Goal: Task Accomplishment & Management: Manage account settings

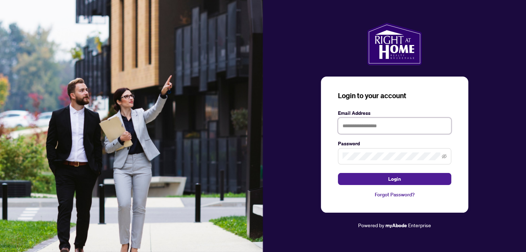
click at [352, 127] on input "text" at bounding box center [394, 126] width 113 height 16
type input "**********"
click at [443, 156] on icon "eye-invisible" at bounding box center [444, 156] width 5 height 5
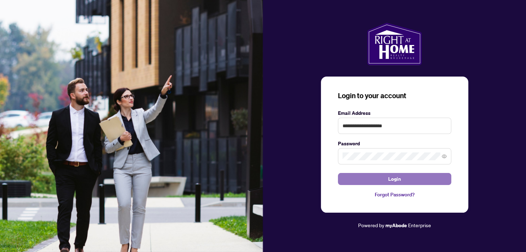
click at [393, 178] on span "Login" at bounding box center [395, 178] width 13 height 11
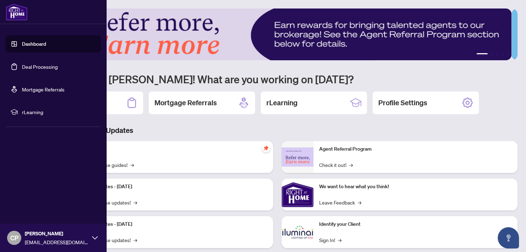
click at [48, 66] on link "Deal Processing" at bounding box center [40, 66] width 36 height 6
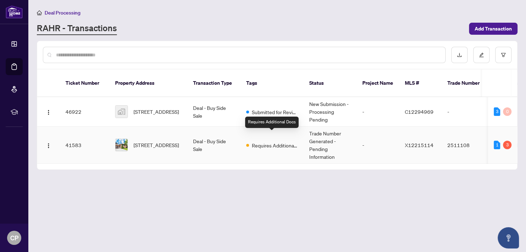
click at [256, 141] on span "Requires Additional Docs" at bounding box center [275, 145] width 46 height 8
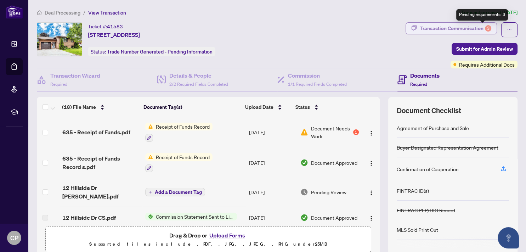
click at [485, 26] on div "3" at bounding box center [488, 28] width 6 height 6
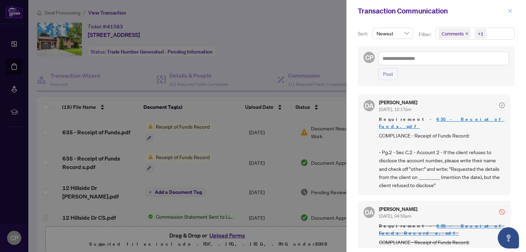
click at [509, 9] on icon "close" at bounding box center [511, 11] width 4 height 4
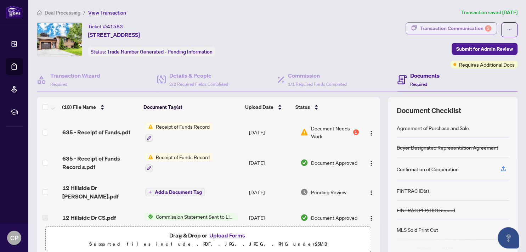
click at [480, 26] on div "Transaction Communication 3" at bounding box center [456, 28] width 72 height 11
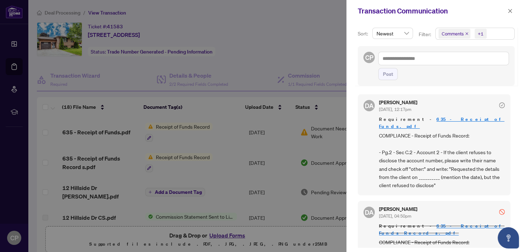
click at [498, 72] on div "Post" at bounding box center [444, 74] width 131 height 12
click at [320, 139] on div at bounding box center [263, 126] width 526 height 252
click at [510, 8] on span "button" at bounding box center [510, 10] width 5 height 11
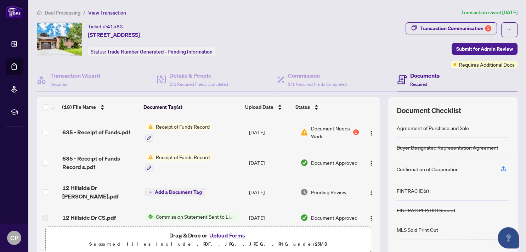
click at [311, 160] on span "Document Approved" at bounding box center [334, 163] width 46 height 8
click at [311, 129] on span "Document Needs Work" at bounding box center [331, 132] width 41 height 16
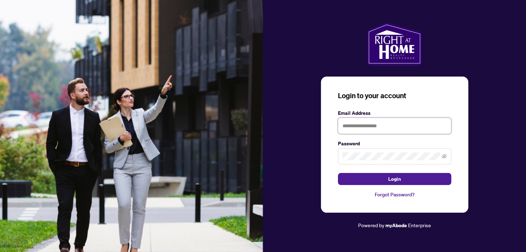
click at [355, 127] on input "text" at bounding box center [394, 126] width 113 height 16
type input "**********"
click at [446, 156] on icon "eye-invisible" at bounding box center [444, 156] width 5 height 4
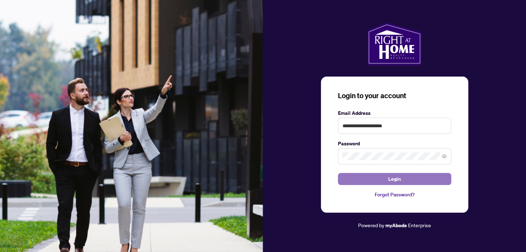
click at [398, 179] on span "Login" at bounding box center [395, 178] width 13 height 11
click at [386, 178] on button "Login" at bounding box center [394, 179] width 113 height 12
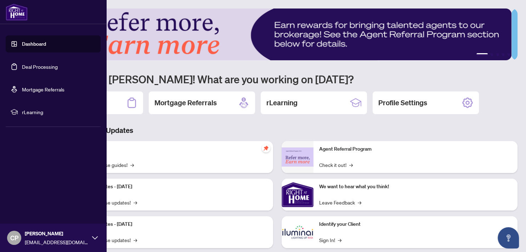
click at [32, 68] on link "Deal Processing" at bounding box center [40, 66] width 36 height 6
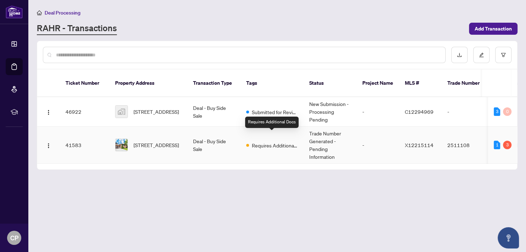
click at [277, 141] on span "Requires Additional Docs" at bounding box center [275, 145] width 46 height 8
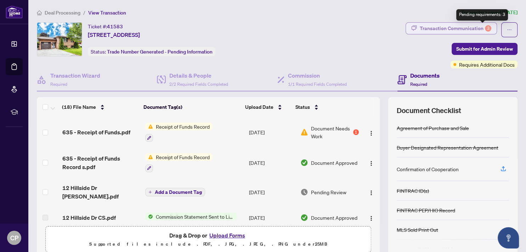
click at [485, 26] on div "3" at bounding box center [488, 28] width 6 height 6
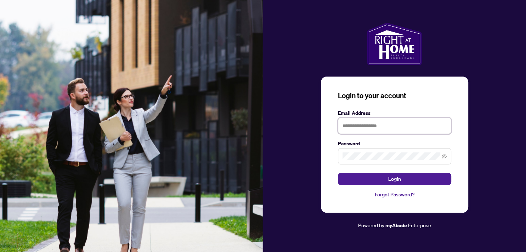
click at [358, 128] on input "text" at bounding box center [394, 126] width 113 height 16
type input "**********"
click at [445, 157] on icon "eye-invisible" at bounding box center [444, 156] width 1 height 1
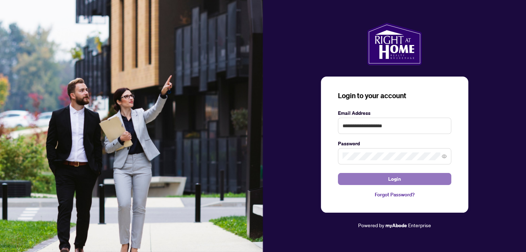
click at [406, 179] on button "Login" at bounding box center [394, 179] width 113 height 12
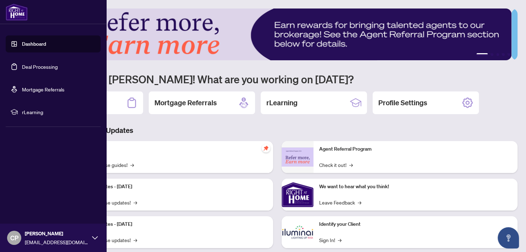
click at [46, 67] on link "Deal Processing" at bounding box center [40, 66] width 36 height 6
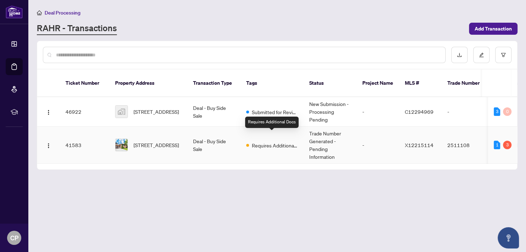
click at [254, 141] on span "Requires Additional Docs" at bounding box center [275, 145] width 46 height 8
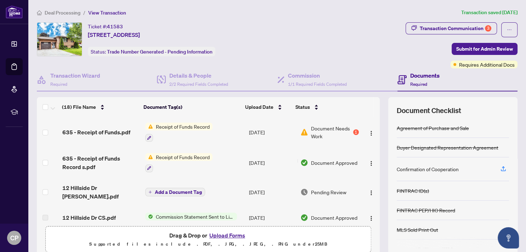
click at [194, 125] on span "Receipt of Funds Record" at bounding box center [183, 127] width 60 height 8
click at [179, 160] on span "Receipt of Funds Record" at bounding box center [174, 161] width 60 height 8
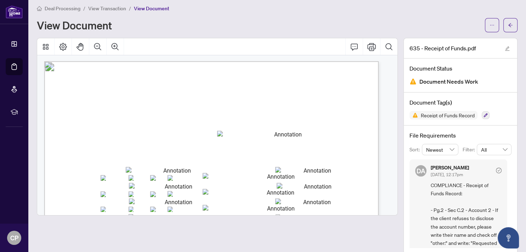
scroll to position [14, 0]
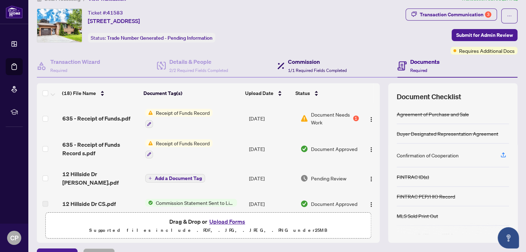
click at [298, 66] on div "Commission 1/1 Required Fields Completed" at bounding box center [317, 65] width 59 height 17
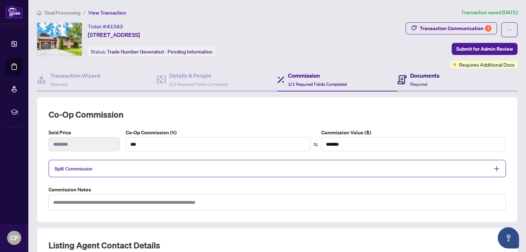
click at [410, 78] on h4 "Documents" at bounding box center [424, 75] width 29 height 9
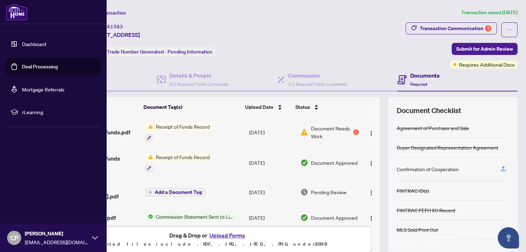
click at [35, 66] on link "Deal Processing" at bounding box center [40, 66] width 36 height 6
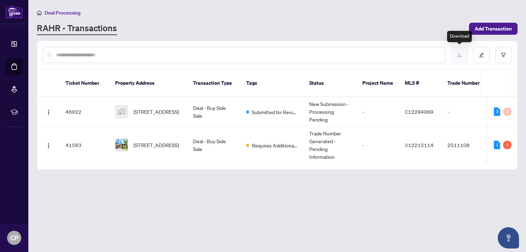
click at [458, 55] on icon "download" at bounding box center [459, 54] width 5 height 5
click at [437, 35] on main "Deal Processing [PERSON_NAME] - Transactions Add Transaction Ticket Number Prop…" at bounding box center [277, 126] width 498 height 252
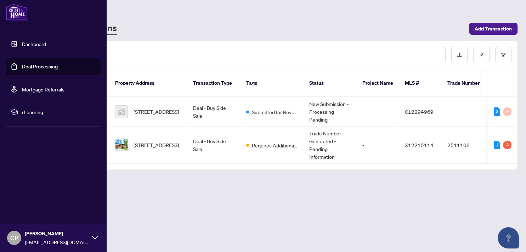
click at [43, 65] on link "Deal Processing" at bounding box center [40, 66] width 36 height 6
click at [32, 67] on link "Deal Processing" at bounding box center [40, 66] width 36 height 6
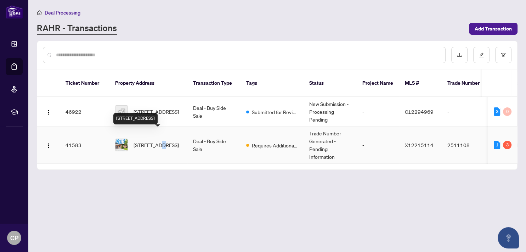
click at [156, 141] on span "[STREET_ADDRESS]" at bounding box center [156, 145] width 45 height 8
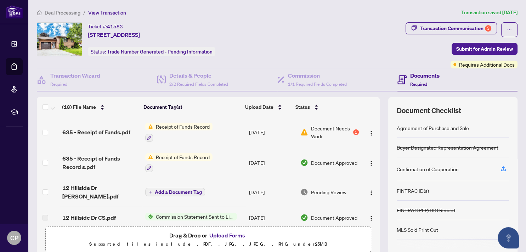
scroll to position [39, 0]
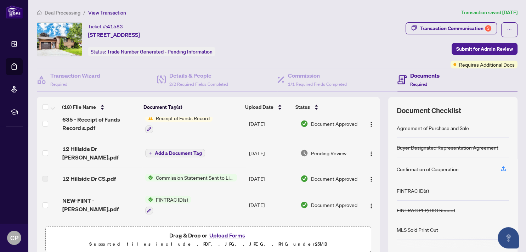
click at [194, 174] on span "Commission Statement Sent to Listing Brokerage" at bounding box center [195, 178] width 84 height 8
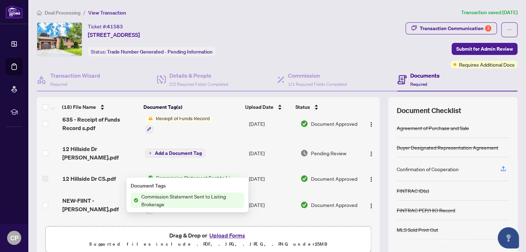
click at [194, 174] on span "Commission Statement Sent to Listing Brokerage" at bounding box center [195, 178] width 84 height 8
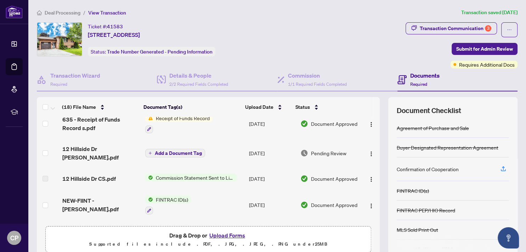
click at [186, 174] on span "Commission Statement Sent to Listing Brokerage" at bounding box center [195, 178] width 84 height 8
click at [128, 167] on td "12 Hillside Dr CS.pdf" at bounding box center [101, 178] width 83 height 23
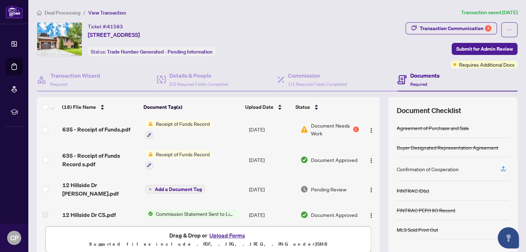
scroll to position [0, 0]
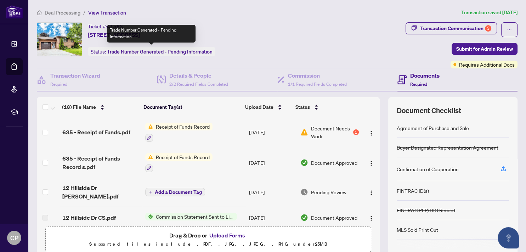
click at [99, 52] on div "Status: Trade Number Generated - Pending Information" at bounding box center [152, 52] width 128 height 10
drag, startPoint x: 99, startPoint y: 52, endPoint x: 107, endPoint y: 53, distance: 8.9
click at [99, 52] on div "Status: Trade Number Generated - Pending Information" at bounding box center [152, 52] width 128 height 10
click at [123, 53] on span "Trade Number Generated - Pending Information" at bounding box center [160, 52] width 106 height 6
click at [123, 52] on span "Trade Number Generated - Pending Information" at bounding box center [160, 52] width 106 height 6
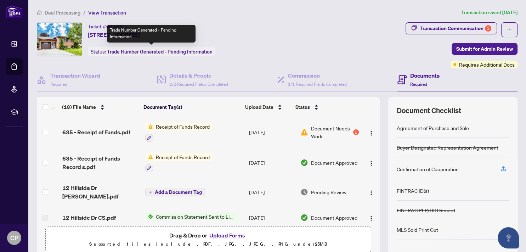
click at [173, 51] on span "Trade Number Generated - Pending Information" at bounding box center [160, 52] width 106 height 6
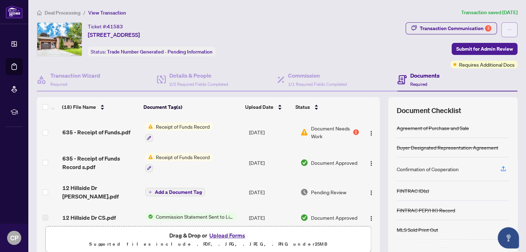
click at [507, 29] on icon "ellipsis" at bounding box center [509, 29] width 5 height 5
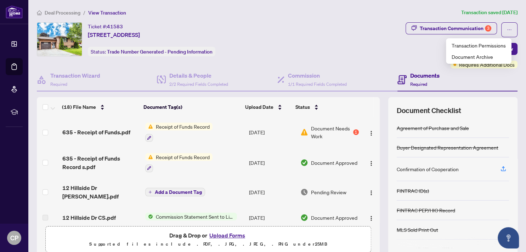
click at [363, 40] on div "Ticket #: 41583 [STREET_ADDRESS] Status: Trade Number Generated - Pending Infor…" at bounding box center [220, 39] width 366 height 34
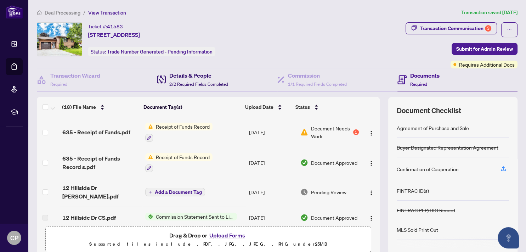
click at [190, 79] on h4 "Details & People" at bounding box center [198, 75] width 59 height 9
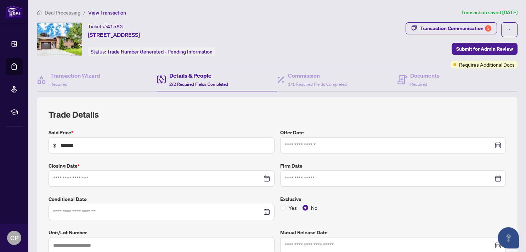
type input "**********"
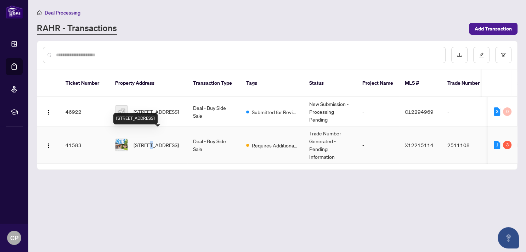
click at [147, 141] on span "[STREET_ADDRESS]" at bounding box center [156, 145] width 45 height 8
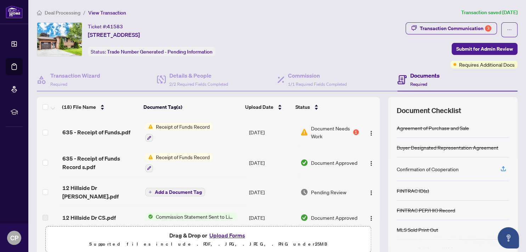
click at [413, 78] on h4 "Documents" at bounding box center [424, 75] width 29 height 9
click at [412, 77] on h4 "Documents" at bounding box center [424, 75] width 29 height 9
click at [415, 77] on h4 "Documents" at bounding box center [424, 75] width 29 height 9
click at [457, 84] on div "Documents Required" at bounding box center [458, 79] width 120 height 23
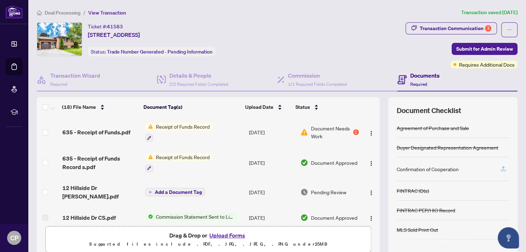
click at [502, 167] on icon "button" at bounding box center [503, 168] width 3 height 4
click at [410, 76] on h4 "Documents" at bounding box center [424, 75] width 29 height 9
click at [410, 77] on h4 "Documents" at bounding box center [424, 75] width 29 height 9
click at [398, 80] on icon at bounding box center [402, 79] width 9 height 9
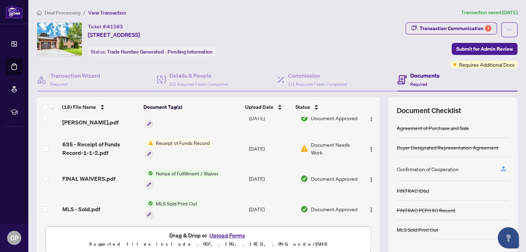
click at [411, 80] on div "Documents Required" at bounding box center [424, 79] width 29 height 17
click at [507, 27] on icon "ellipsis" at bounding box center [509, 29] width 5 height 5
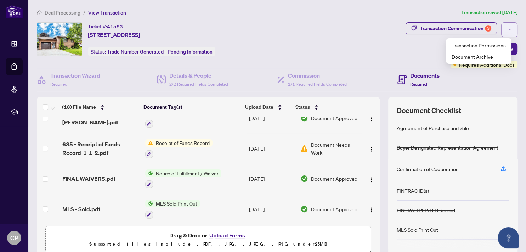
click at [507, 27] on icon "ellipsis" at bounding box center [509, 29] width 5 height 5
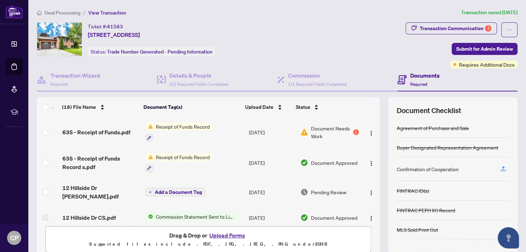
click at [264, 39] on div "Ticket #: 41583 [STREET_ADDRESS] Status: Trade Number Generated - Pending Infor…" at bounding box center [220, 39] width 366 height 34
click at [398, 78] on icon at bounding box center [402, 79] width 9 height 9
click at [412, 80] on div "Documents Required" at bounding box center [424, 79] width 29 height 17
click at [421, 109] on span "Document Checklist" at bounding box center [429, 111] width 65 height 10
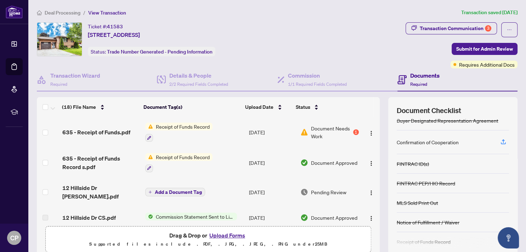
scroll to position [37, 0]
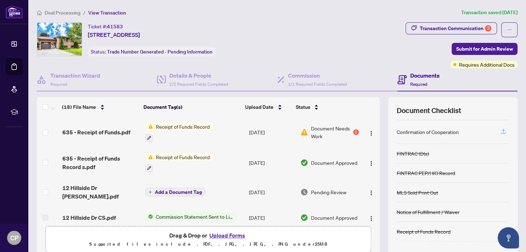
click at [502, 130] on icon "button" at bounding box center [503, 131] width 3 height 4
click at [508, 29] on icon "ellipsis" at bounding box center [510, 29] width 4 height 1
click at [479, 56] on span "Document Archive" at bounding box center [479, 57] width 54 height 8
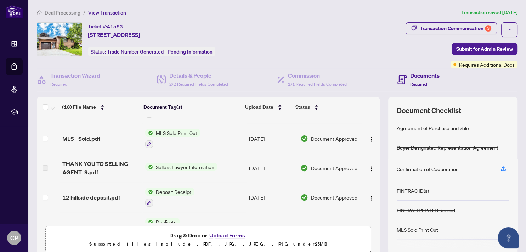
scroll to position [195, 0]
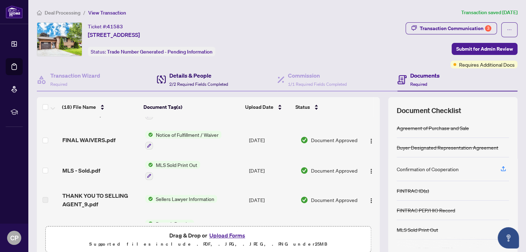
click at [187, 79] on h4 "Details & People" at bounding box center [198, 75] width 59 height 9
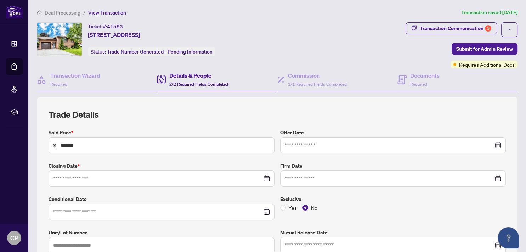
type input "**********"
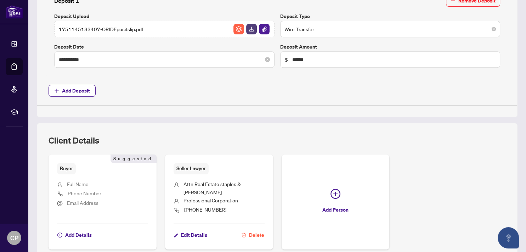
scroll to position [299, 0]
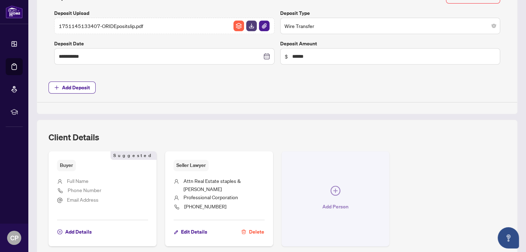
click at [318, 190] on button "Add Person" at bounding box center [336, 198] width 108 height 95
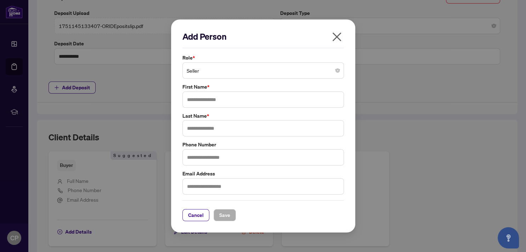
click at [202, 71] on span "Seller" at bounding box center [263, 70] width 153 height 13
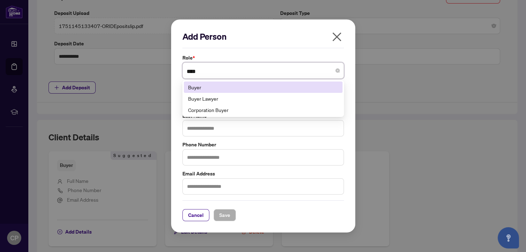
type input "*****"
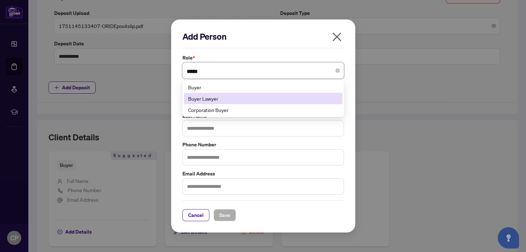
click at [209, 97] on div "Buyer Lawyer" at bounding box center [263, 99] width 150 height 8
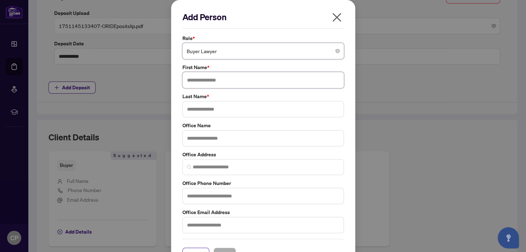
click at [198, 82] on input "text" at bounding box center [264, 80] width 162 height 16
click at [190, 110] on input "text" at bounding box center [264, 109] width 162 height 16
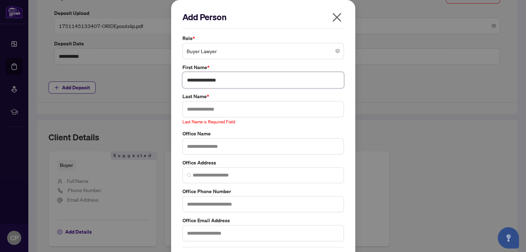
drag, startPoint x: 198, startPoint y: 80, endPoint x: 217, endPoint y: 81, distance: 18.8
click at [219, 81] on input "**********" at bounding box center [264, 80] width 162 height 16
type input "*****"
paste input "*********"
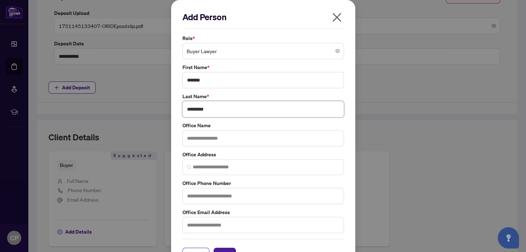
type input "*********"
click at [191, 138] on input "text" at bounding box center [264, 138] width 162 height 16
type input "**********"
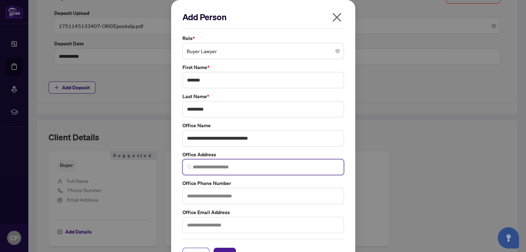
click at [201, 169] on input "search" at bounding box center [266, 166] width 147 height 7
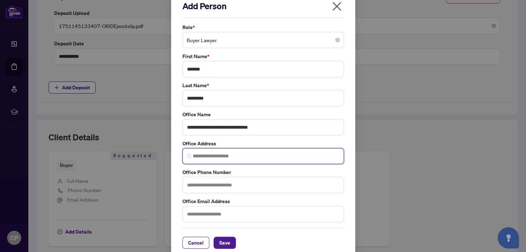
scroll to position [18, 0]
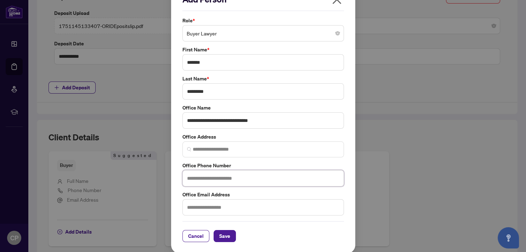
click at [199, 177] on input "text" at bounding box center [264, 178] width 162 height 16
type input "**********"
click at [192, 208] on input "text" at bounding box center [264, 207] width 162 height 16
type input "**********"
click at [343, 100] on div "**********" at bounding box center [263, 116] width 166 height 199
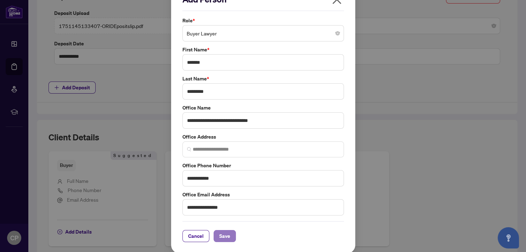
click at [219, 234] on span "Save" at bounding box center [224, 235] width 11 height 11
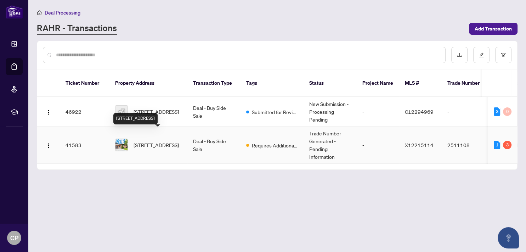
click at [150, 141] on span "[STREET_ADDRESS]" at bounding box center [156, 145] width 45 height 8
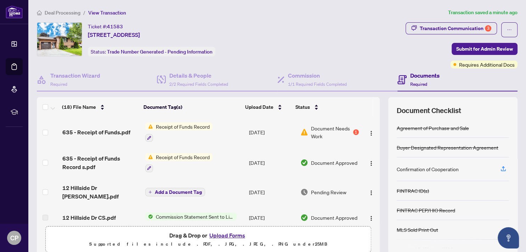
scroll to position [39, 0]
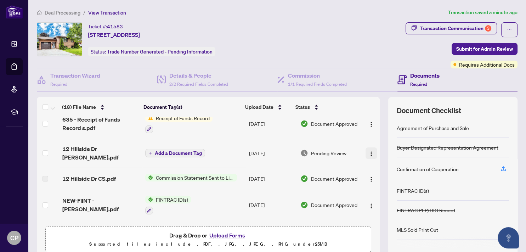
click at [369, 151] on img "button" at bounding box center [372, 154] width 6 height 6
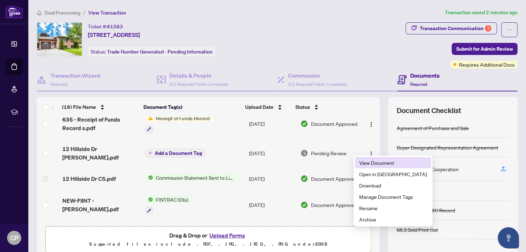
click at [365, 164] on span "View Document" at bounding box center [393, 163] width 68 height 8
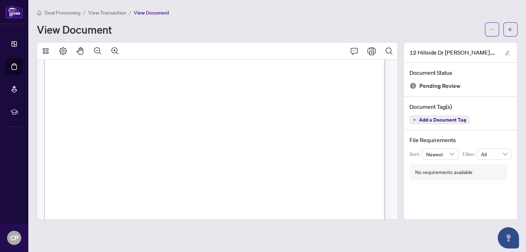
scroll to position [92, 0]
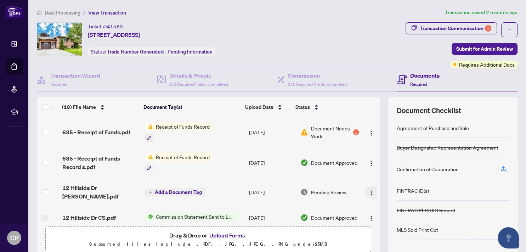
click at [369, 190] on img "button" at bounding box center [372, 193] width 6 height 6
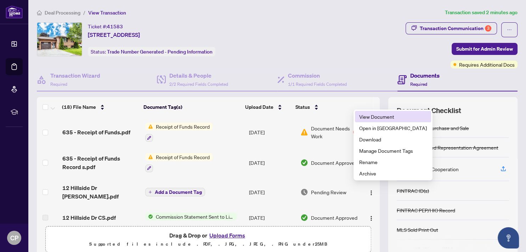
click at [384, 115] on span "View Document" at bounding box center [393, 117] width 68 height 8
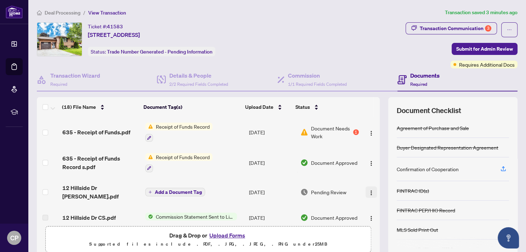
click at [369, 190] on img "button" at bounding box center [372, 193] width 6 height 6
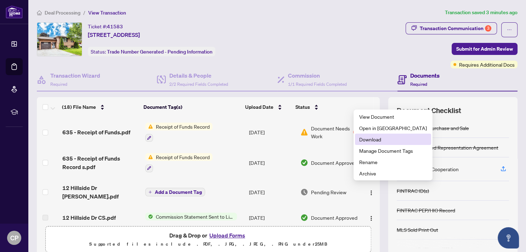
click at [376, 139] on span "Download" at bounding box center [393, 139] width 68 height 8
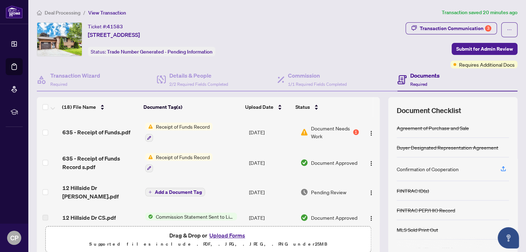
click at [173, 190] on span "Add a Document Tag" at bounding box center [178, 192] width 47 height 5
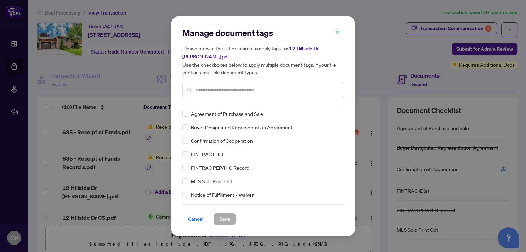
click at [337, 34] on icon "close" at bounding box center [337, 32] width 5 height 5
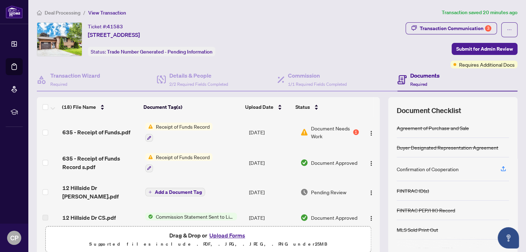
click at [167, 190] on span "Add a Document Tag" at bounding box center [178, 192] width 47 height 5
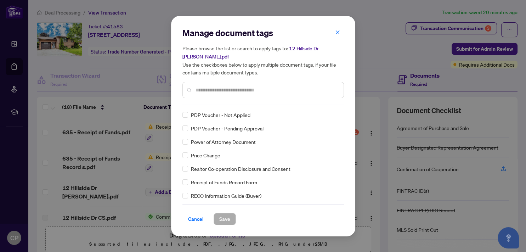
scroll to position [1011, 0]
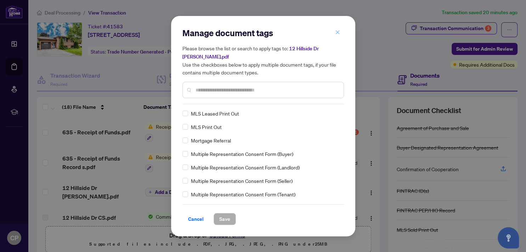
click at [337, 33] on span "button" at bounding box center [337, 32] width 5 height 11
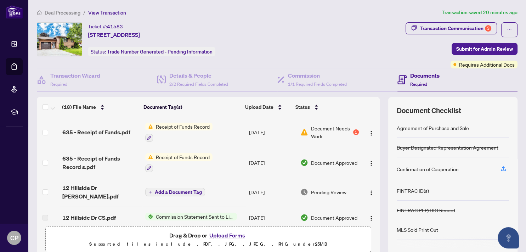
click at [225, 235] on button "Upload Forms" at bounding box center [227, 235] width 40 height 9
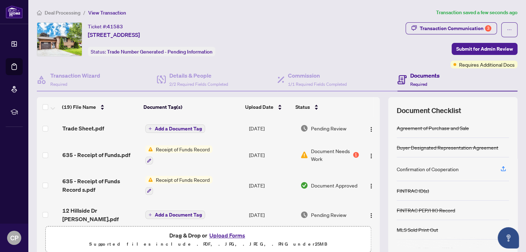
click at [217, 234] on button "Upload Forms" at bounding box center [227, 235] width 40 height 9
click at [223, 234] on button "Upload Forms" at bounding box center [227, 235] width 40 height 9
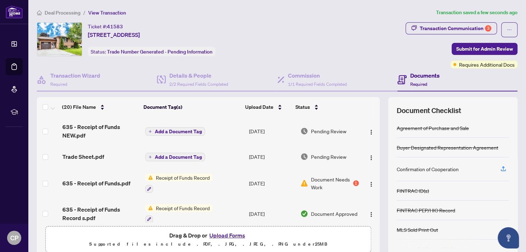
click at [377, 244] on div "(20) File Name Document Tag(s) Upload Date Status 635 - Receipt of Funds NEW.pd…" at bounding box center [277, 177] width 481 height 160
click at [369, 129] on img "button" at bounding box center [372, 132] width 6 height 6
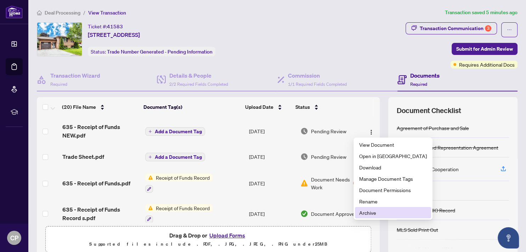
click at [369, 212] on span "Archive" at bounding box center [393, 213] width 68 height 8
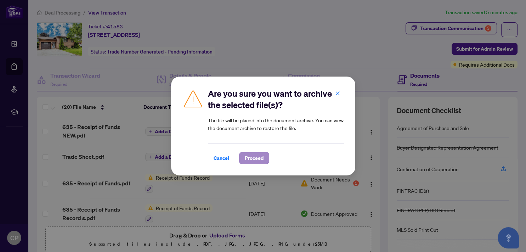
click at [226, 158] on span "Cancel" at bounding box center [222, 157] width 16 height 11
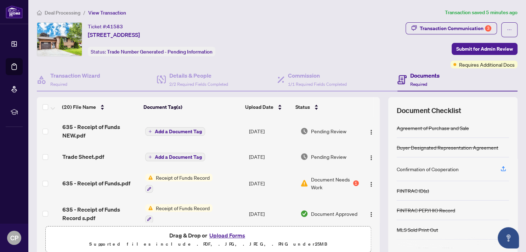
click at [222, 233] on button "Upload Forms" at bounding box center [227, 235] width 40 height 9
click at [215, 234] on button "Upload Forms" at bounding box center [227, 235] width 40 height 9
click at [215, 233] on button "Upload Forms" at bounding box center [227, 235] width 40 height 9
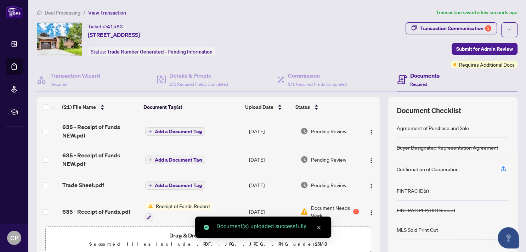
click at [317, 226] on icon "close" at bounding box center [319, 228] width 4 height 4
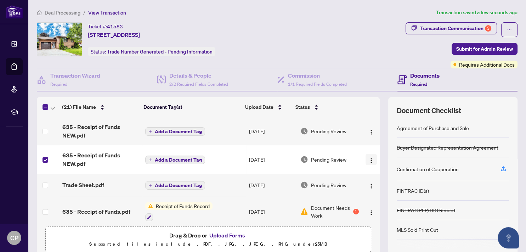
click at [369, 158] on img "button" at bounding box center [372, 161] width 6 height 6
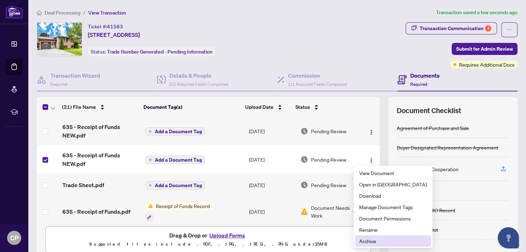
click at [360, 240] on span "Archive" at bounding box center [393, 241] width 68 height 8
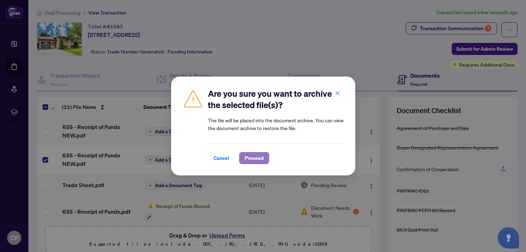
click at [248, 157] on span "Proceed" at bounding box center [254, 157] width 19 height 11
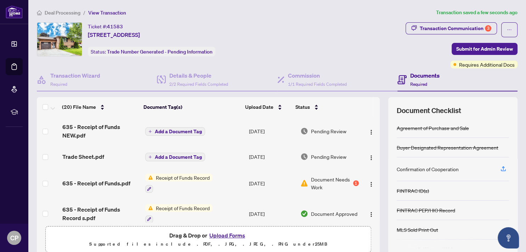
click at [316, 130] on span "Pending Review" at bounding box center [328, 131] width 35 height 8
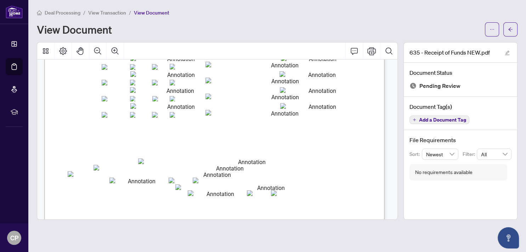
scroll to position [593, 0]
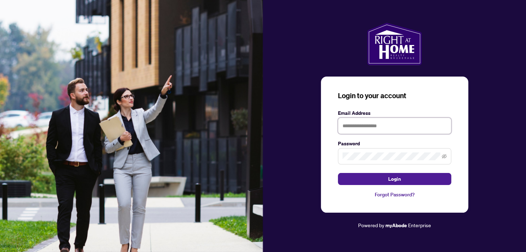
click at [363, 130] on input "text" at bounding box center [394, 126] width 113 height 16
type input "**********"
click at [445, 155] on icon "eye-invisible" at bounding box center [444, 156] width 5 height 4
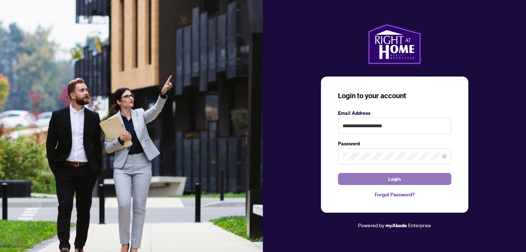
click at [387, 178] on button "Login" at bounding box center [394, 179] width 113 height 12
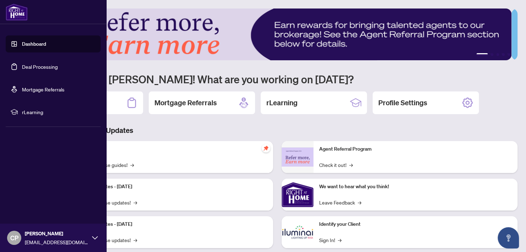
click at [47, 65] on link "Deal Processing" at bounding box center [40, 66] width 36 height 6
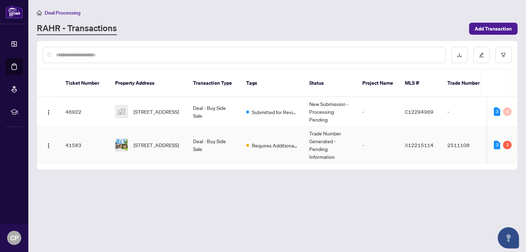
click at [246, 134] on td "Requires Additional Docs" at bounding box center [272, 145] width 63 height 37
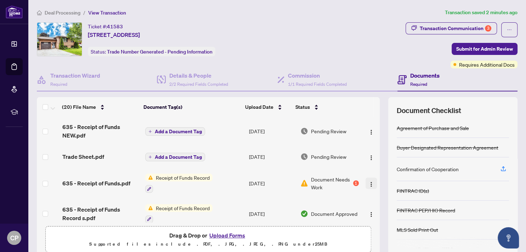
click at [369, 181] on img "button" at bounding box center [372, 184] width 6 height 6
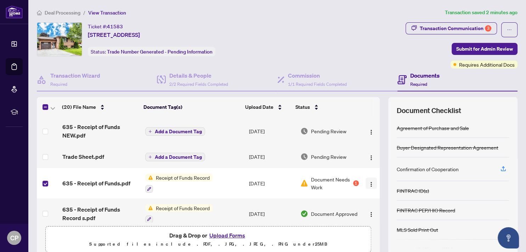
click at [369, 182] on img "button" at bounding box center [372, 184] width 6 height 6
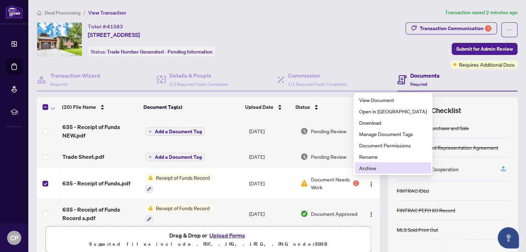
click at [365, 167] on span "Archive" at bounding box center [393, 168] width 68 height 8
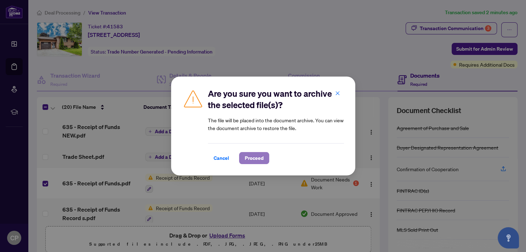
click at [249, 158] on span "Proceed" at bounding box center [254, 157] width 19 height 11
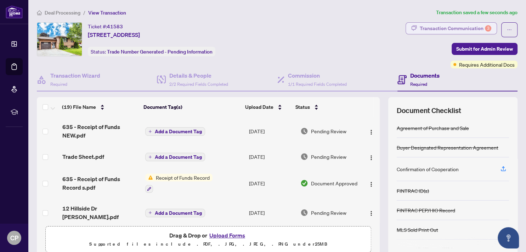
click at [478, 26] on div "Transaction Communication 3" at bounding box center [456, 28] width 72 height 11
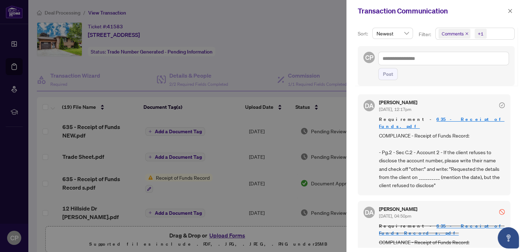
click at [283, 25] on div at bounding box center [263, 126] width 526 height 252
